Goal: Transaction & Acquisition: Book appointment/travel/reservation

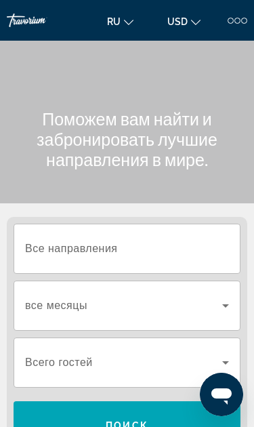
click at [162, 245] on input "Destination Все направления" at bounding box center [127, 249] width 204 height 16
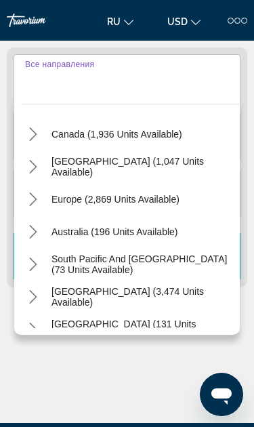
scroll to position [104, 0]
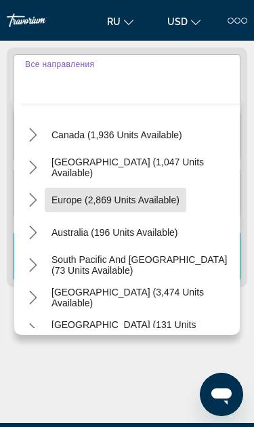
click at [136, 196] on span "Europe (2,869 units available)" at bounding box center [115, 199] width 128 height 11
type input "**********"
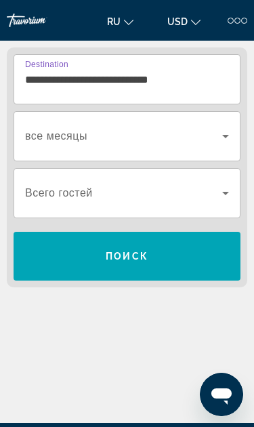
click at [156, 73] on input "**********" at bounding box center [127, 80] width 204 height 16
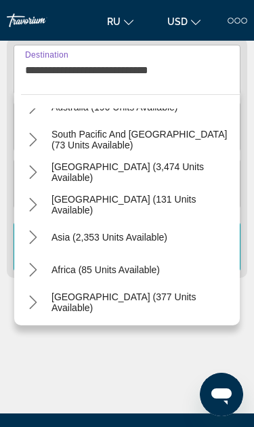
scroll to position [870, 0]
click at [39, 236] on icon "Toggle Asia (2,353 units available) submenu" at bounding box center [33, 237] width 14 height 14
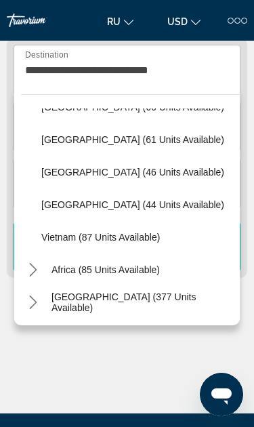
scroll to position [1195, 0]
click at [35, 302] on icon "Toggle Middle East (377 units available) submenu" at bounding box center [32, 302] width 7 height 14
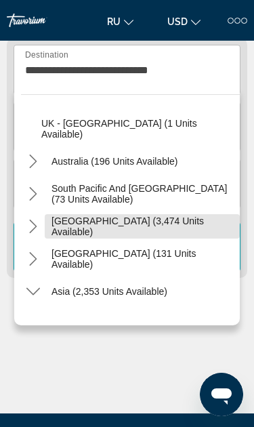
scroll to position [815, 0]
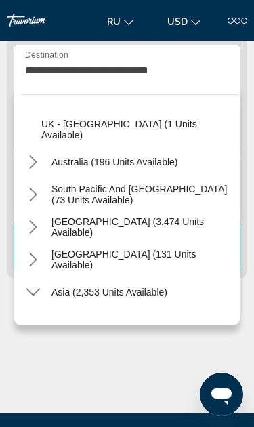
click at [34, 199] on icon "Toggle South Pacific and Oceania (73 units available) submenu" at bounding box center [33, 195] width 14 height 14
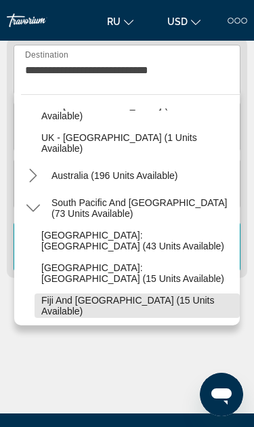
scroll to position [799, 0]
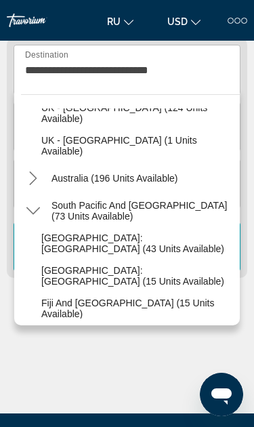
click at [37, 184] on icon "Toggle Australia (196 units available) submenu" at bounding box center [33, 178] width 14 height 14
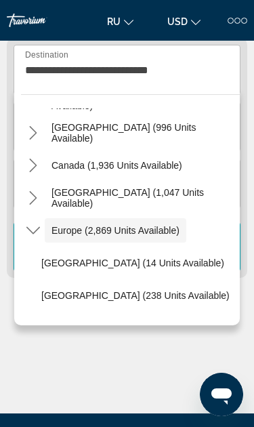
scroll to position [62, 0]
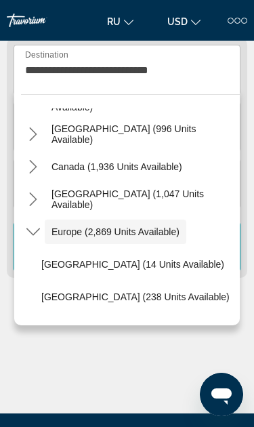
click at [35, 203] on icon "Toggle Caribbean & Atlantic Islands (1,047 units available) submenu" at bounding box center [33, 199] width 14 height 14
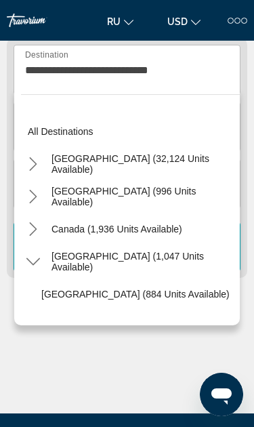
scroll to position [0, 0]
click at [35, 165] on icon "Toggle United States (32,124 units available) submenu" at bounding box center [32, 164] width 7 height 14
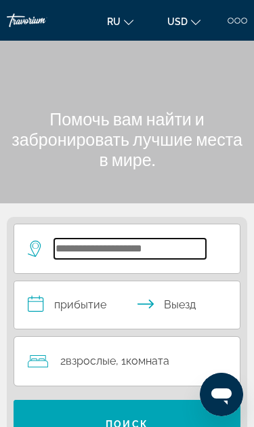
click at [186, 246] on input "Search hotel destination" at bounding box center [130, 249] width 152 height 20
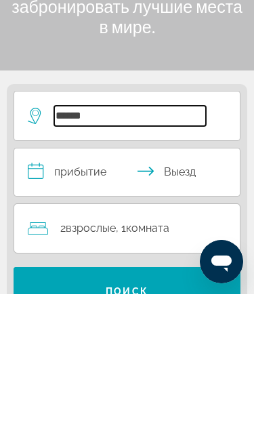
type input "******"
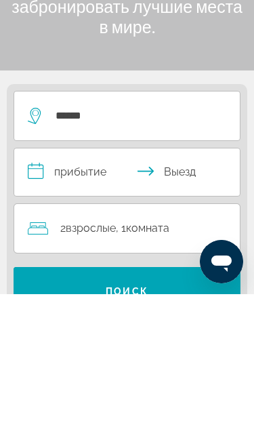
click at [106, 281] on input "**********" at bounding box center [129, 306] width 231 height 51
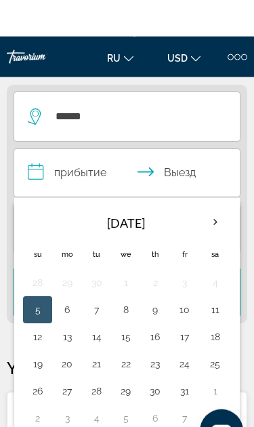
scroll to position [169, 0]
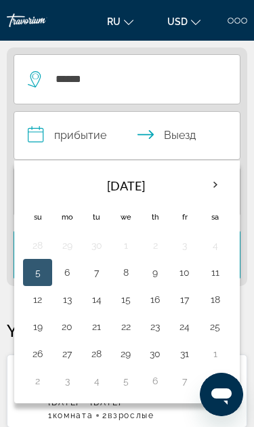
click at [220, 270] on button "11" at bounding box center [215, 272] width 16 height 19
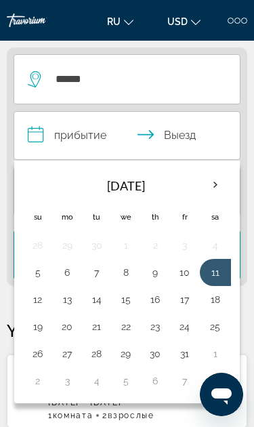
click at [220, 299] on button "18" at bounding box center [215, 299] width 16 height 19
type input "**********"
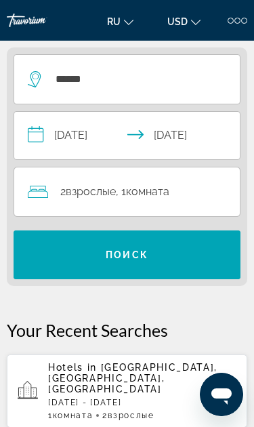
click at [186, 190] on div "2 Взрослый Взрослые , 1 Комната номера" at bounding box center [134, 191] width 212 height 19
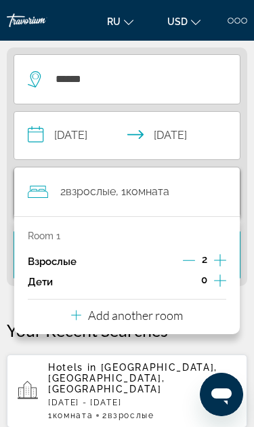
click at [220, 199] on div "2 Взрослый Взрослые , 1 Комната номера" at bounding box center [134, 191] width 212 height 19
click at [170, 357] on app-hotels-recent-search "Hotels in [GEOGRAPHIC_DATA], [GEOGRAPHIC_DATA], [GEOGRAPHIC_DATA] [DATE] - [GEO…" at bounding box center [127, 390] width 241 height 73
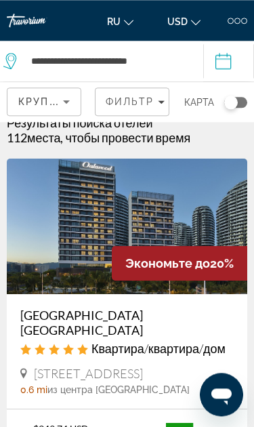
scroll to position [18, 0]
